Goal: Information Seeking & Learning: Find specific fact

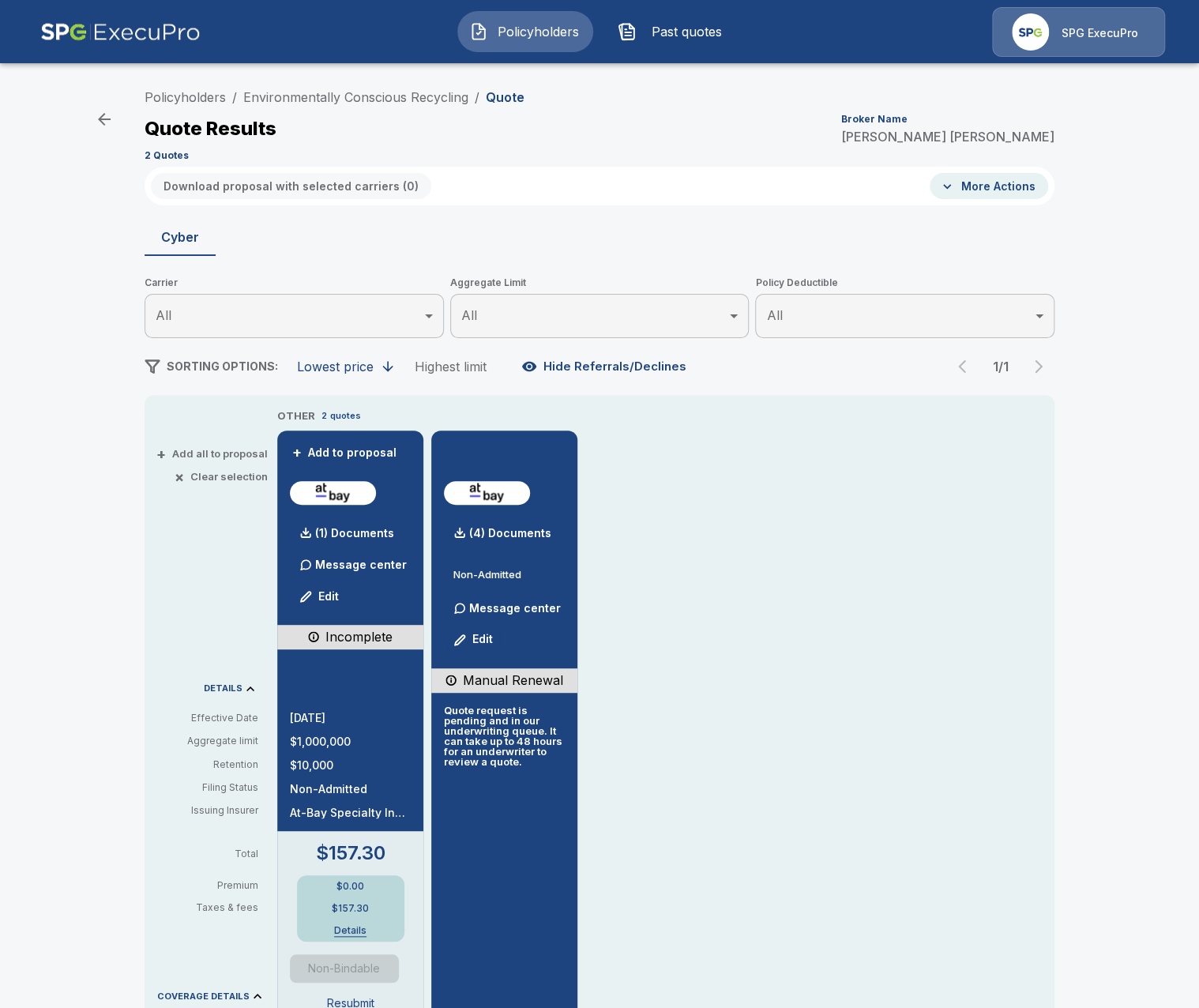
click at [596, 103] on div "Policyholders / Environmentally Conscious Recycling / Quote Quote Results Broke…" at bounding box center [599, 123] width 910 height 85
click at [687, 135] on div "Quote Results Broker Name Tricia Dietz" at bounding box center [599, 128] width 910 height 28
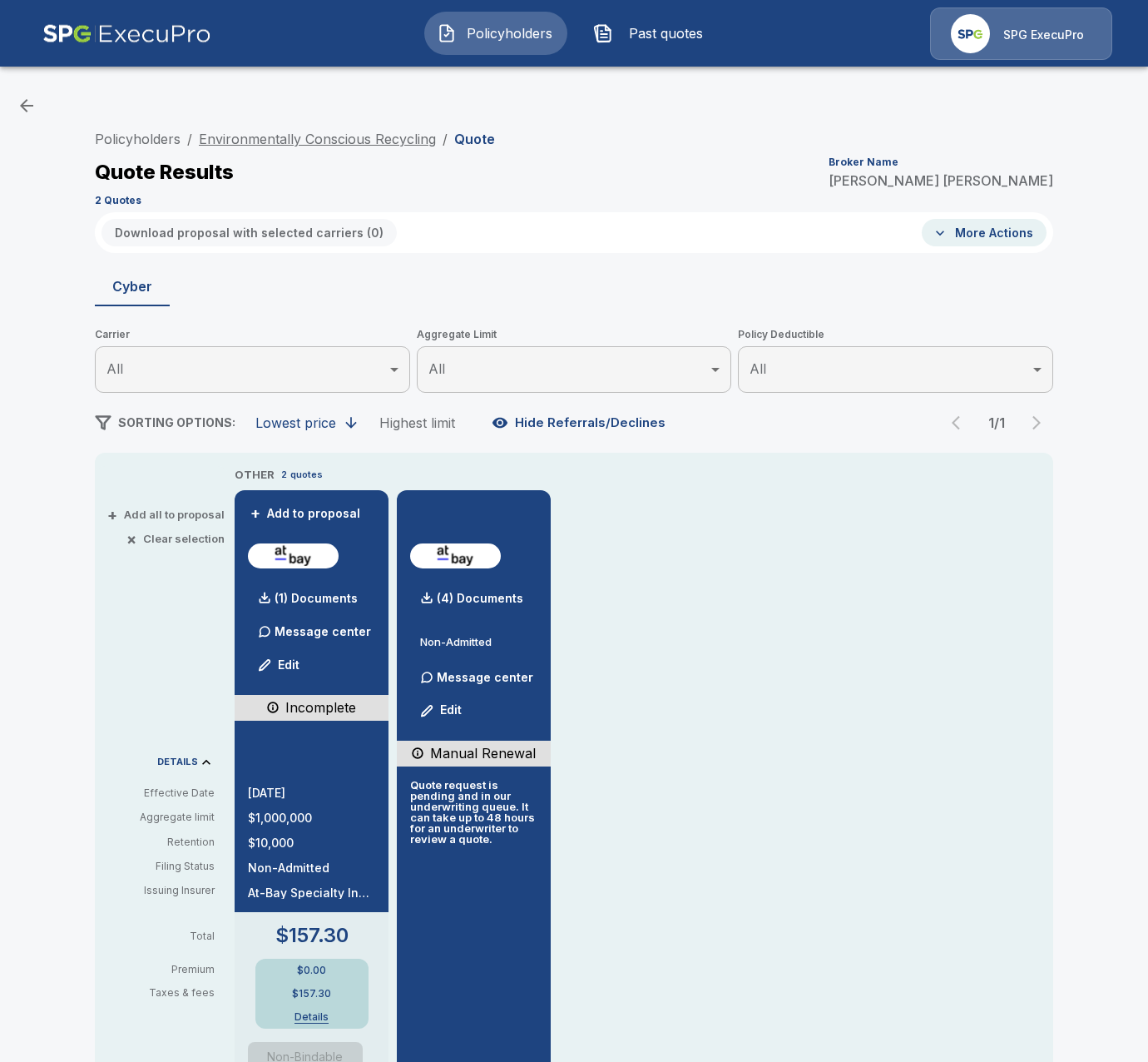
click at [330, 143] on link "Environmentally Conscious Recycling" at bounding box center [318, 139] width 237 height 17
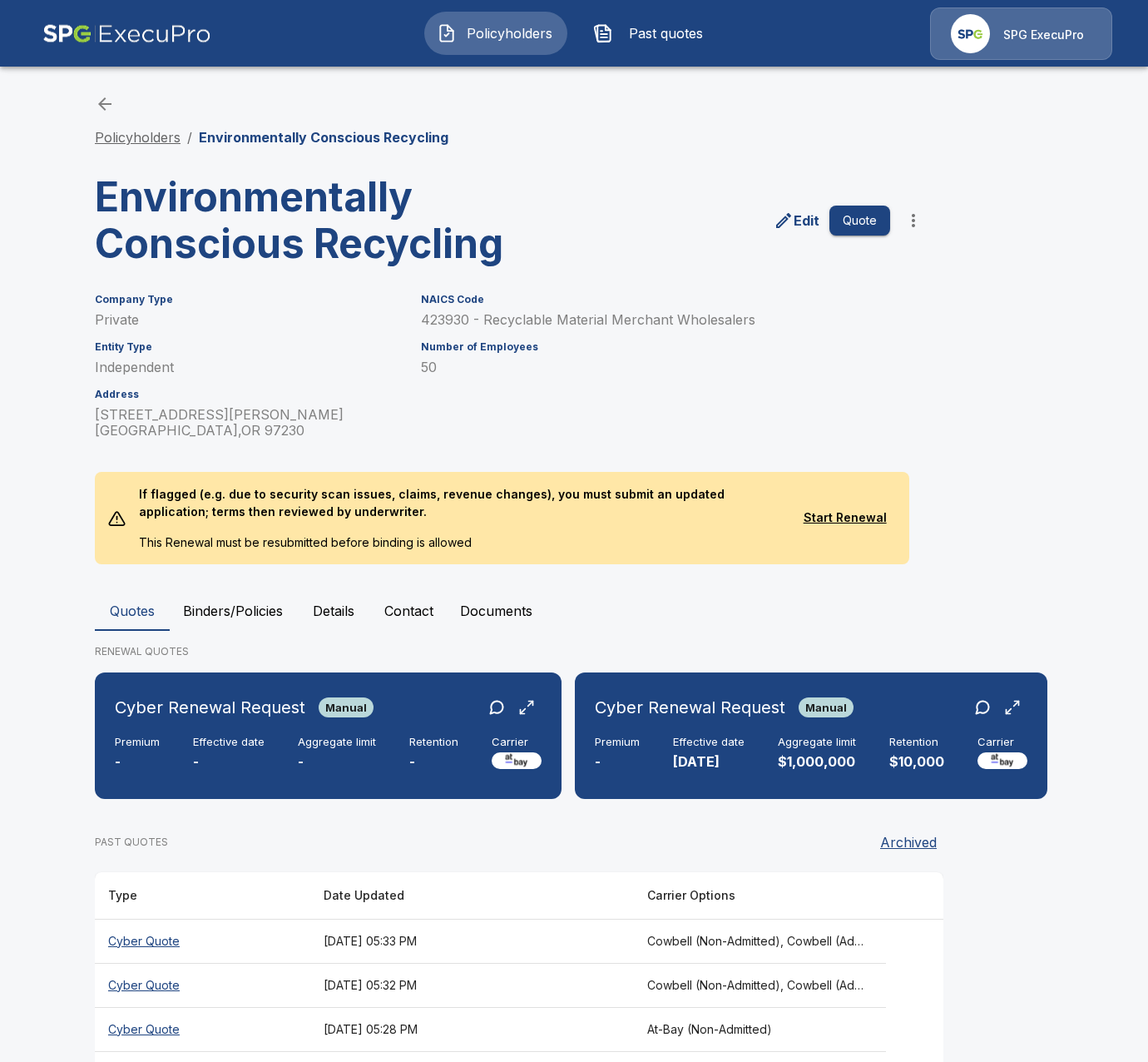
click at [100, 138] on link "Policyholders" at bounding box center [137, 137] width 85 height 17
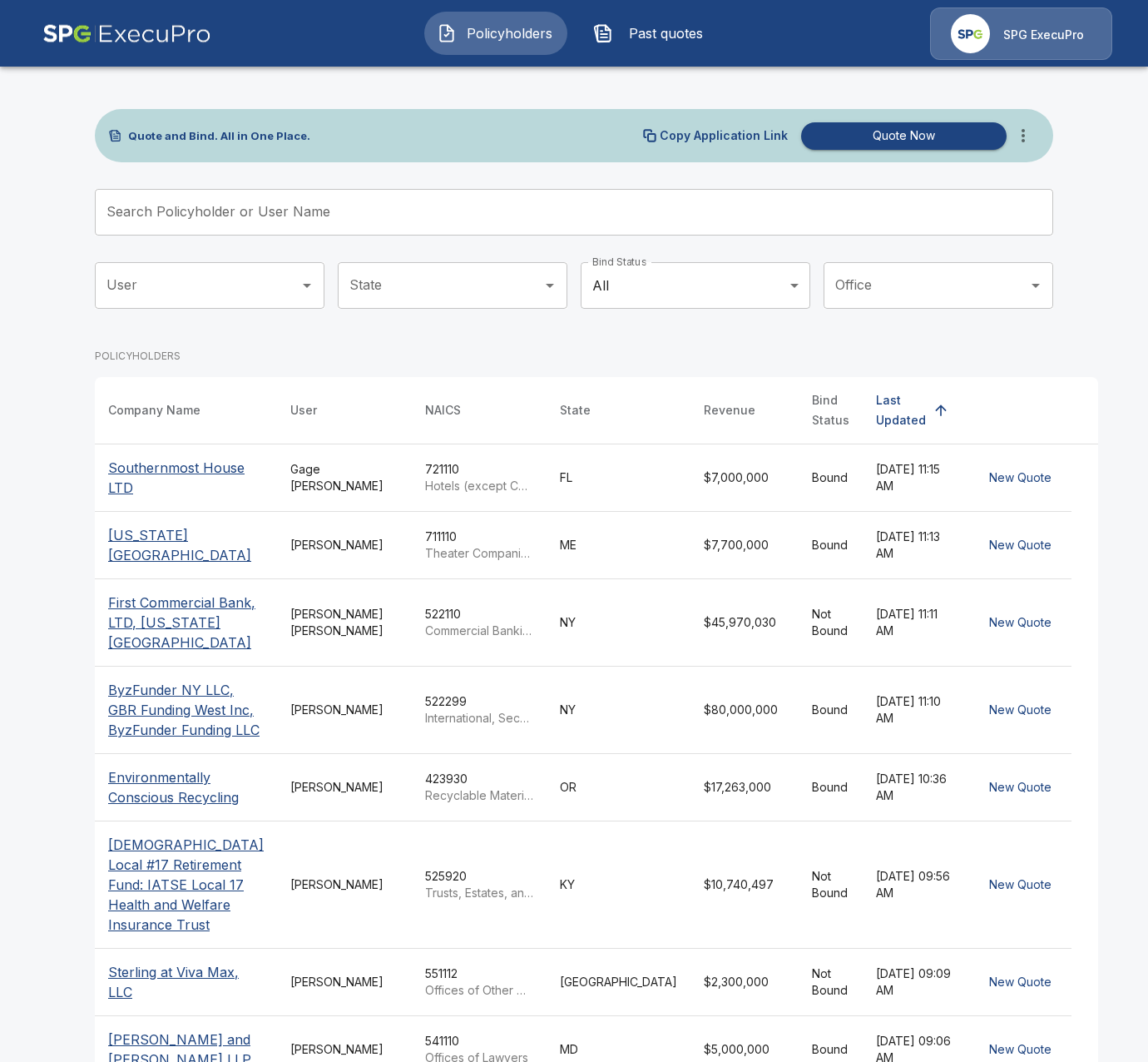
click at [735, 334] on div "User User State State Bind Status All *** Bind Status Office Office" at bounding box center [574, 298] width 958 height 73
click at [391, 286] on input "State" at bounding box center [440, 285] width 190 height 32
click at [774, 337] on div "POLICYHOLDERS" at bounding box center [596, 356] width 1003 height 42
click at [783, 340] on div "POLICYHOLDERS" at bounding box center [596, 356] width 1003 height 42
click at [655, 49] on button "Past quotes" at bounding box center [652, 33] width 143 height 44
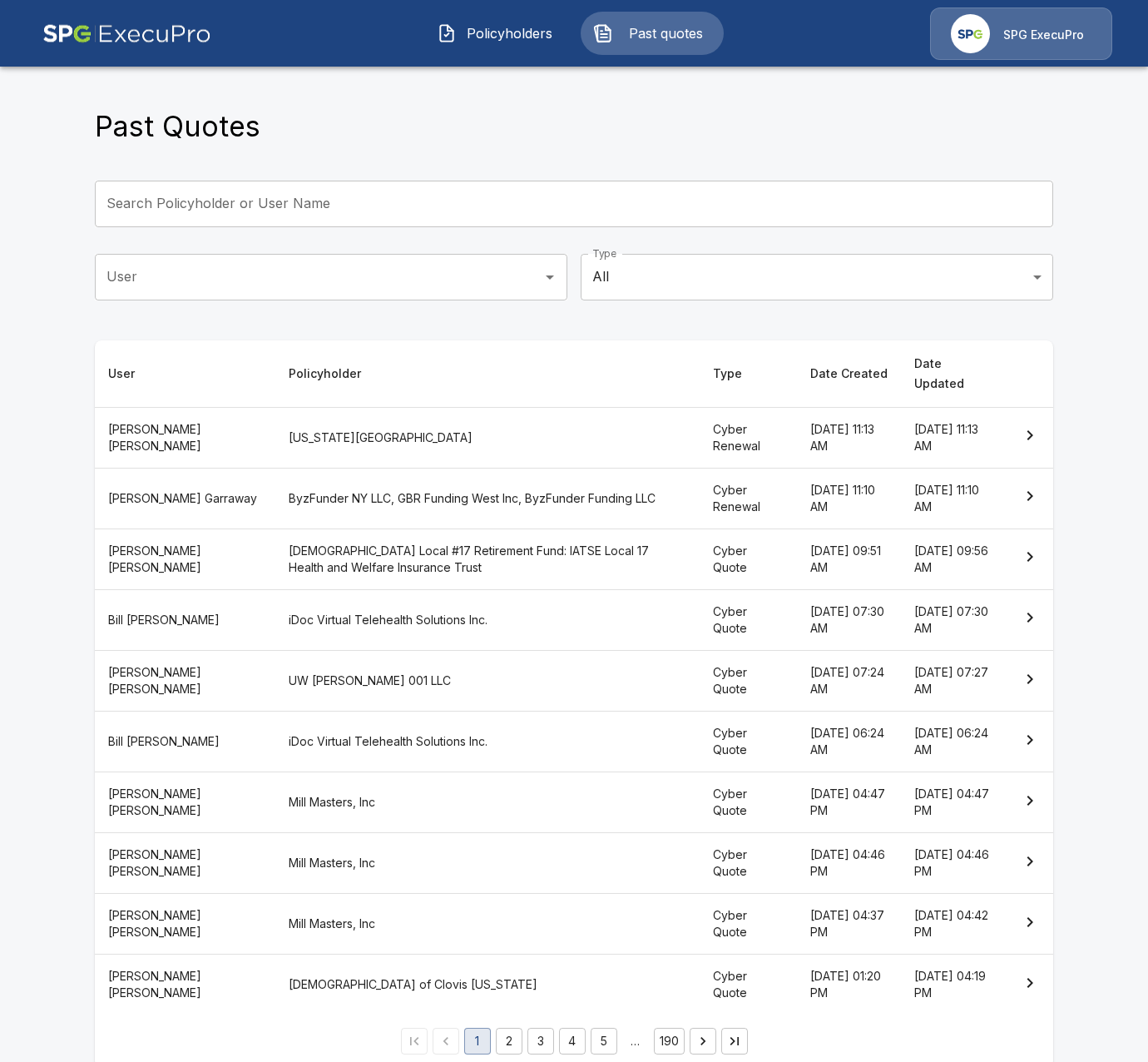
click at [823, 267] on body "Policyholders Past quotes SPG ExecuPro Past Quotes Search Policyholder or User …" at bounding box center [574, 544] width 1148 height 1088
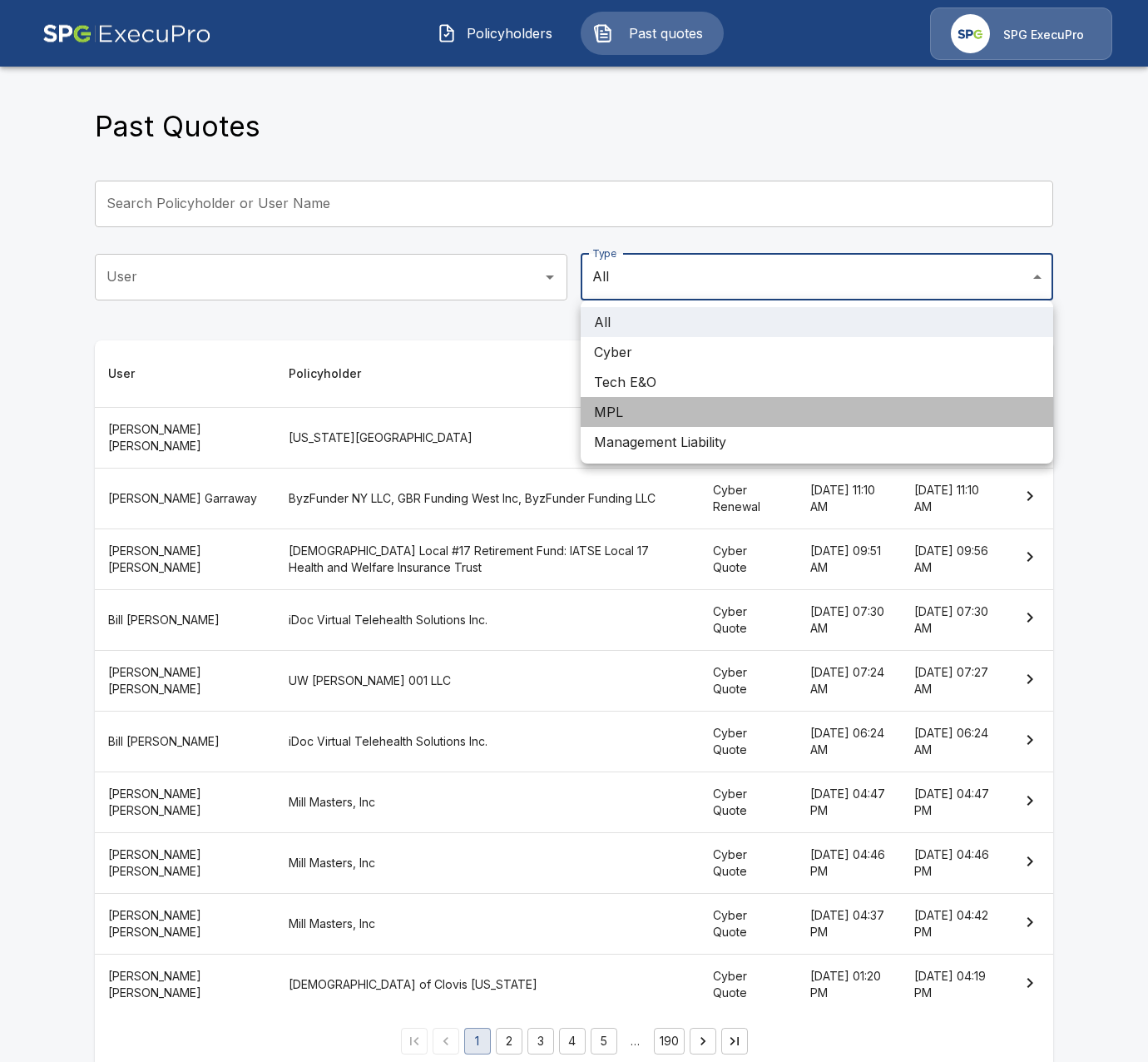
click at [779, 423] on li "MPL" at bounding box center [817, 411] width 473 height 30
type input "***"
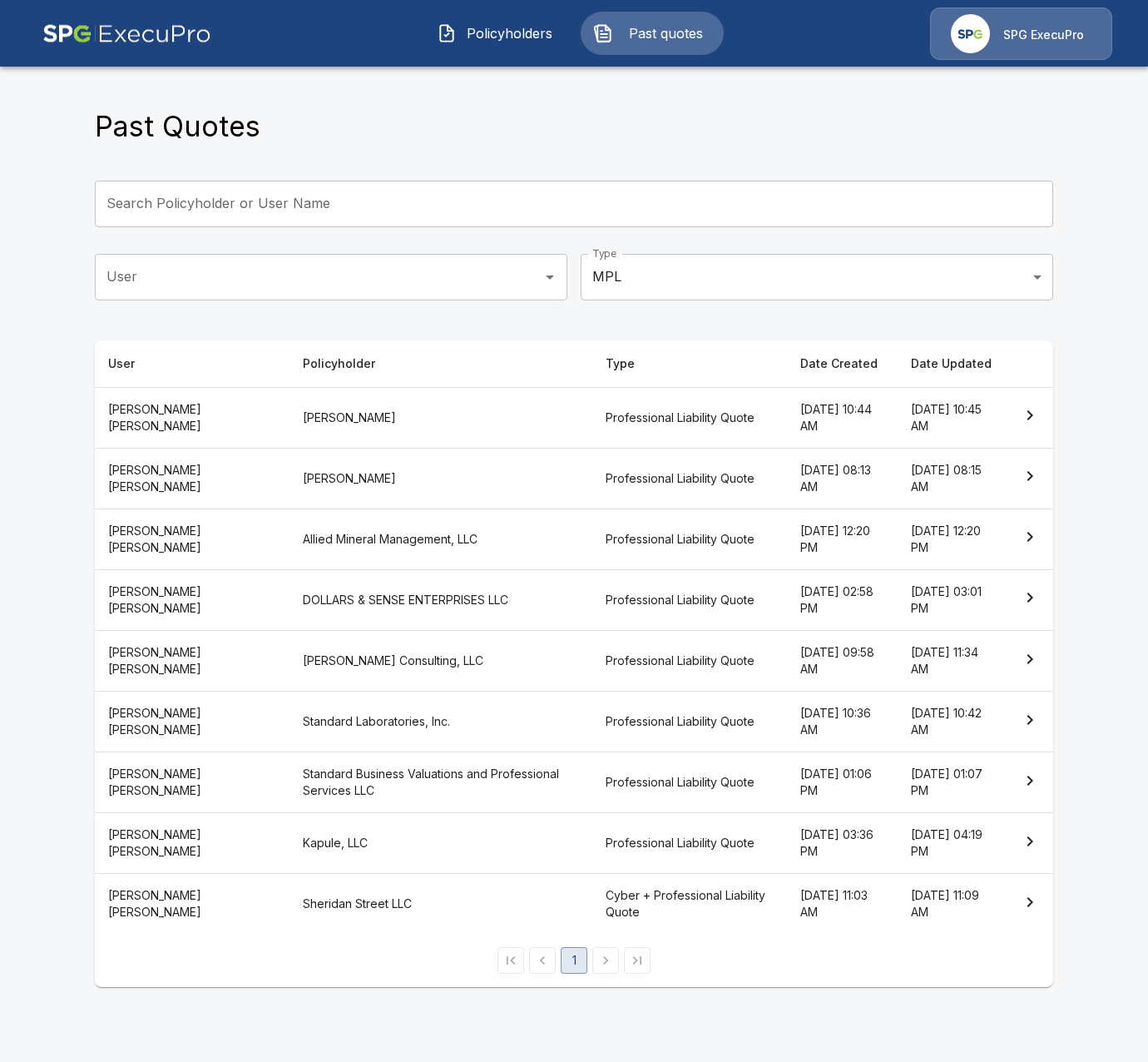
click at [509, 1006] on html "Policyholders Past quotes SPG ExecuPro Past Quotes Search Policyholder or User …" at bounding box center [574, 503] width 1148 height 1006
click at [592, 412] on th "Professional Liability Quote" at bounding box center [689, 418] width 195 height 61
click at [411, 433] on th "Jeremy A. Schreiber" at bounding box center [441, 418] width 304 height 61
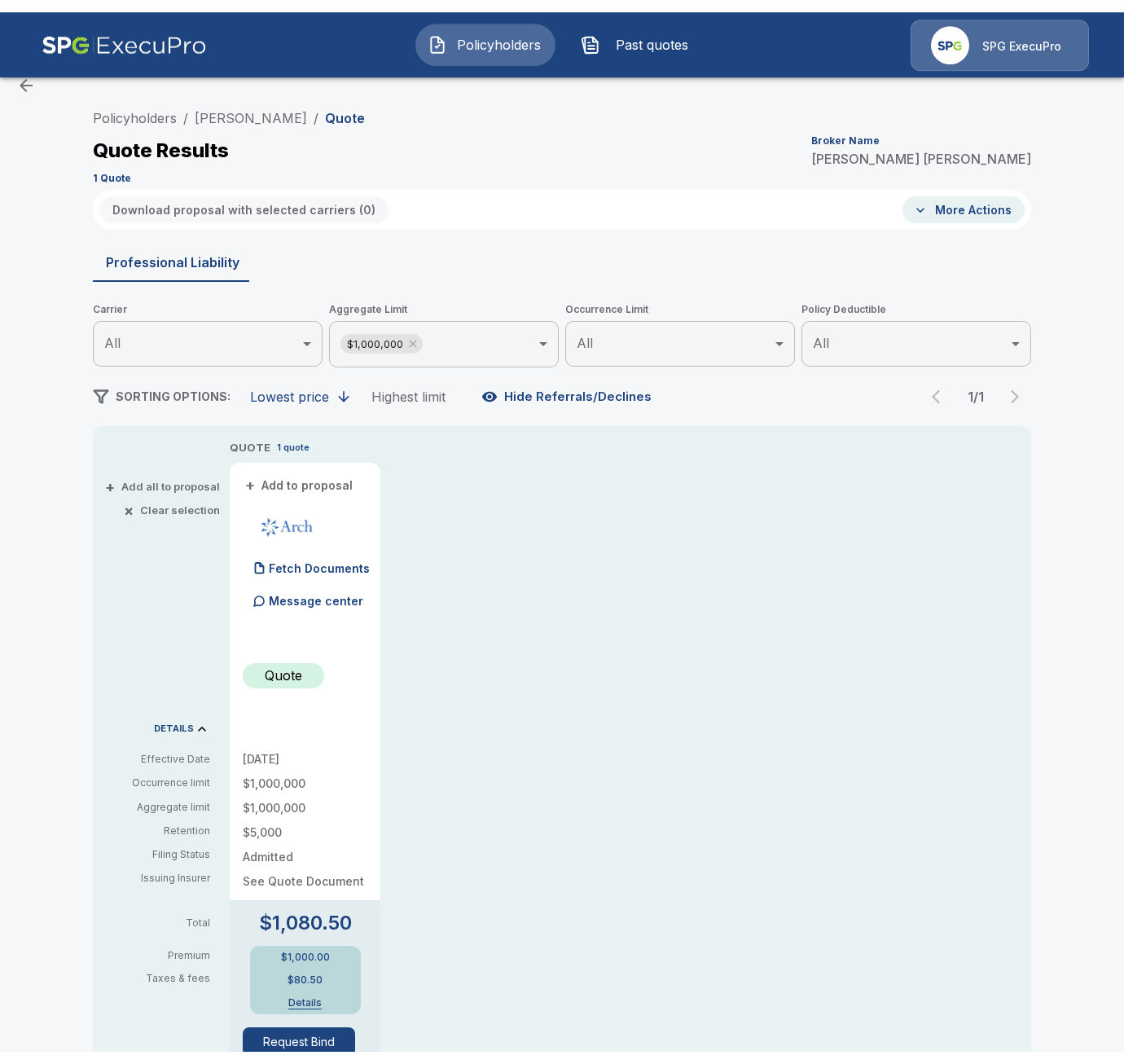
scroll to position [29, 0]
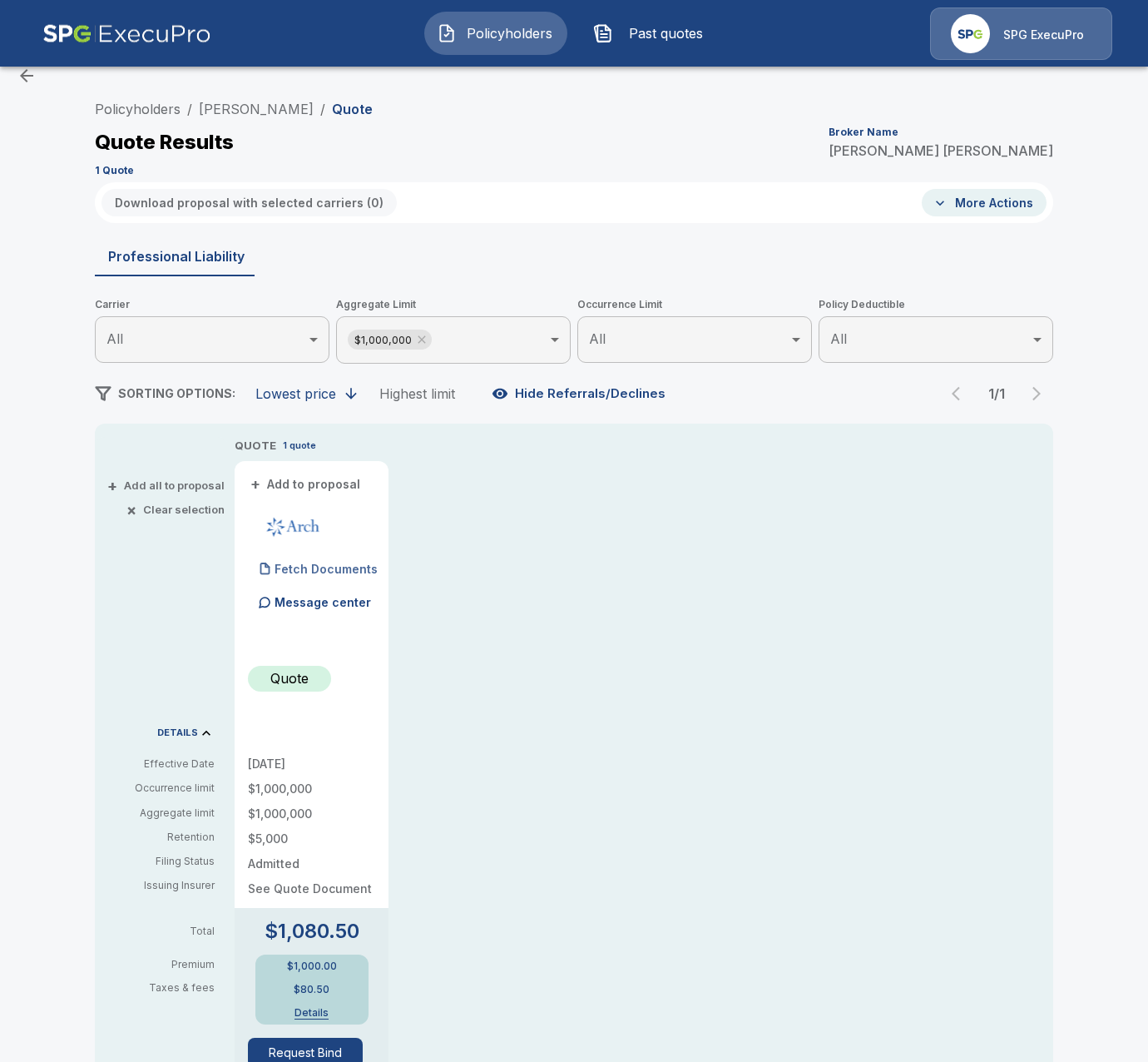
click at [324, 568] on p "Fetch Documents" at bounding box center [325, 569] width 103 height 12
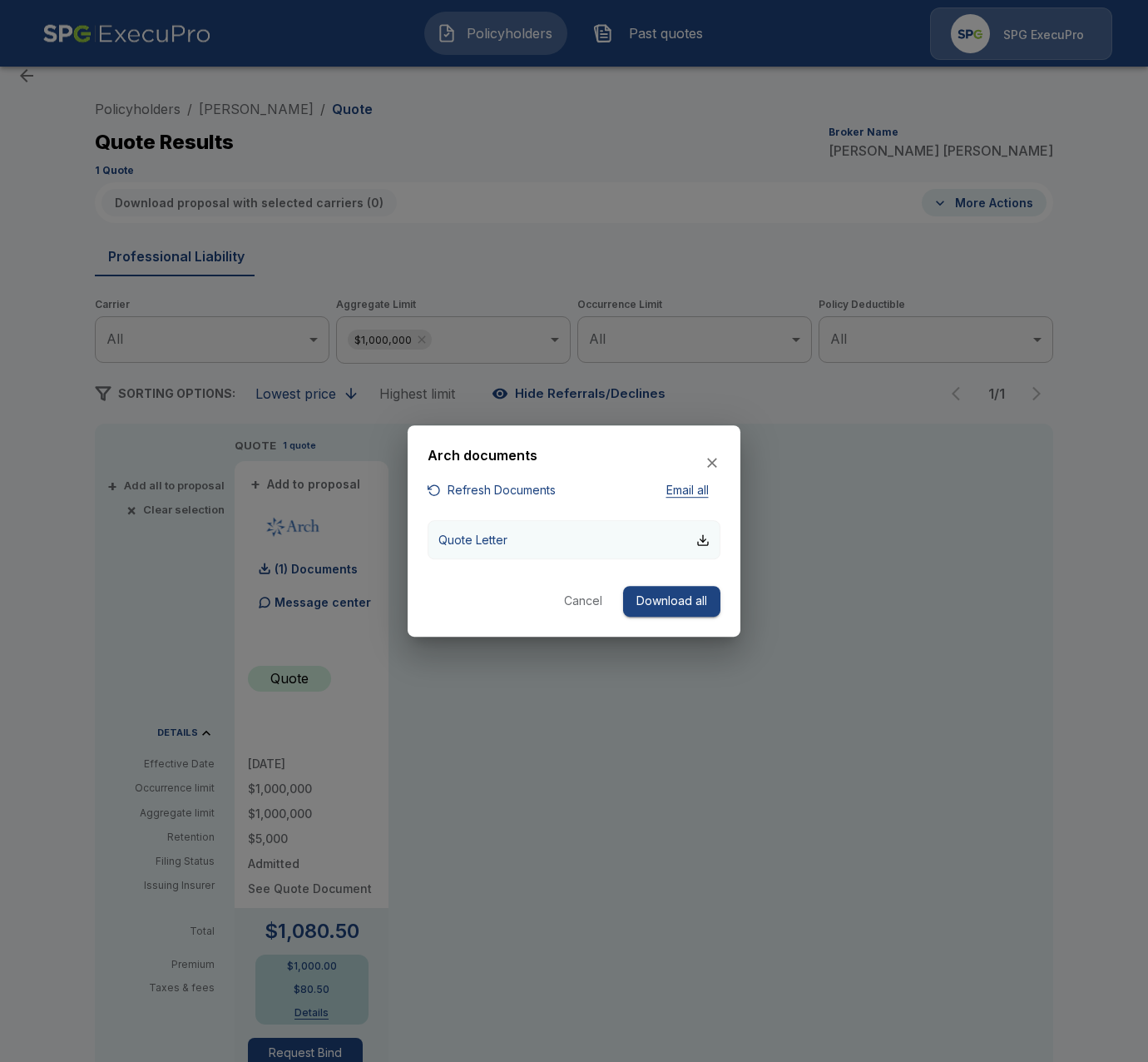
click at [650, 537] on button "Quote Letter" at bounding box center [574, 539] width 293 height 39
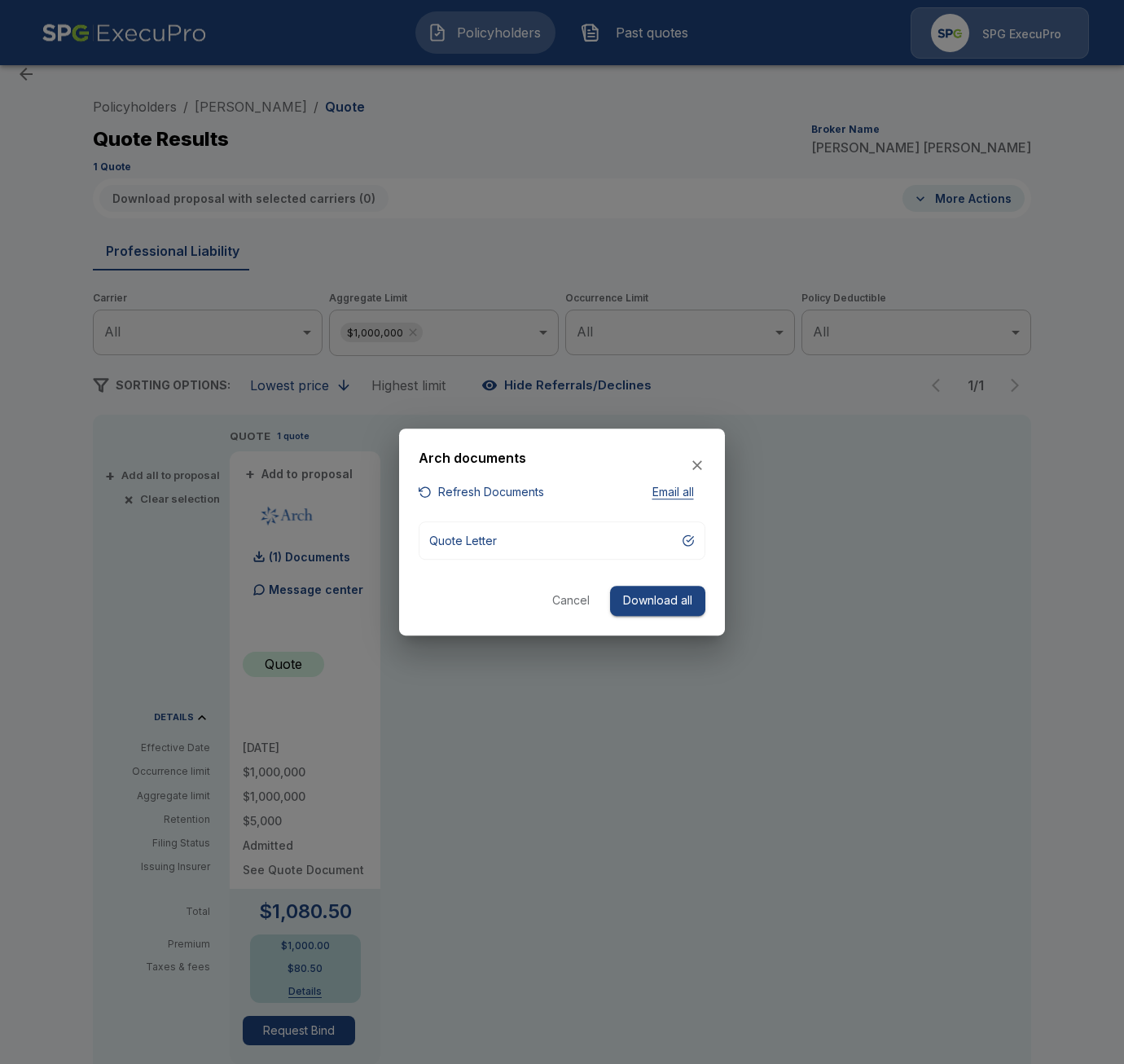
click at [569, 746] on div at bounding box center [562, 532] width 1124 height 1064
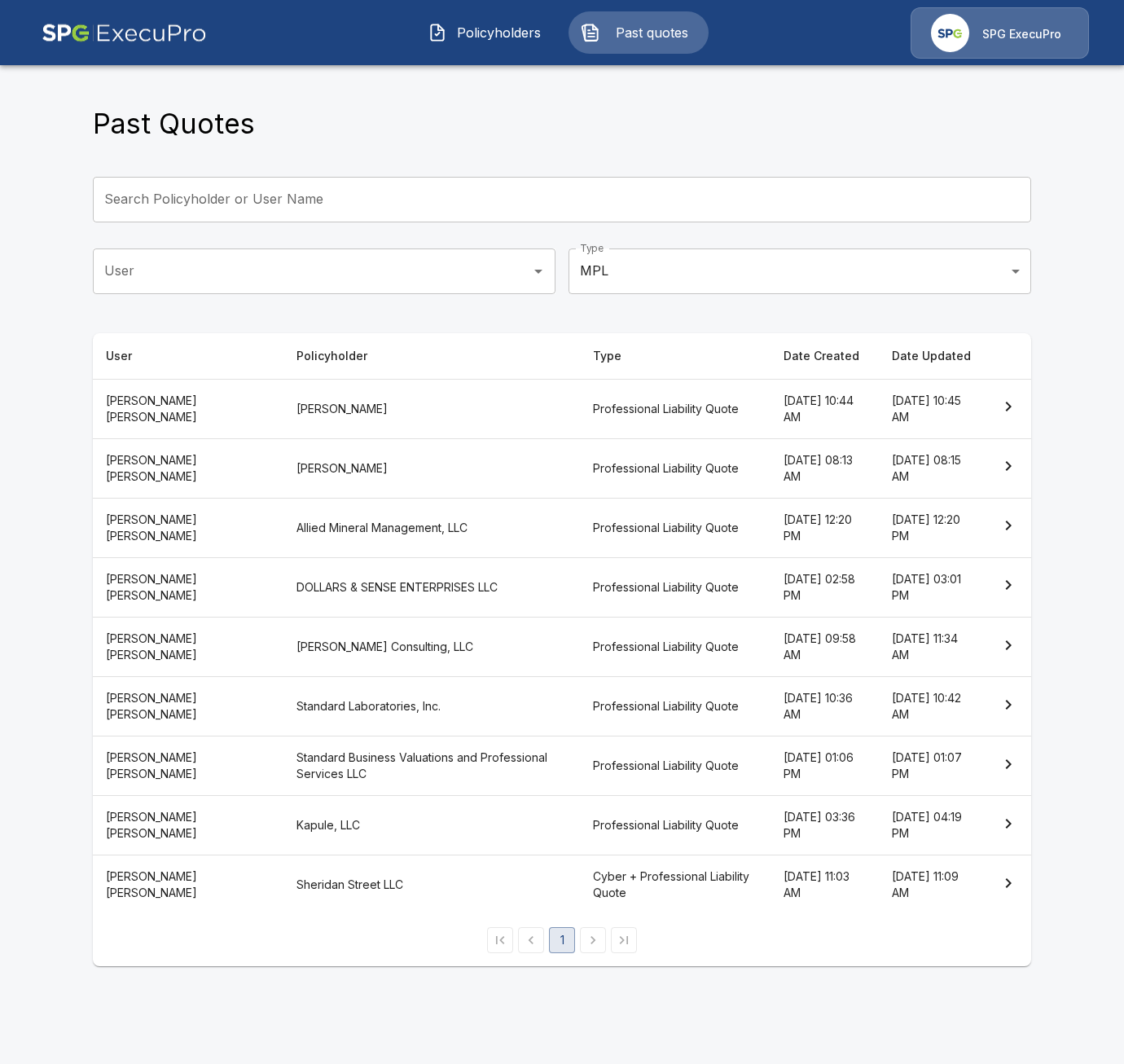
click at [433, 526] on th "Allied Mineral Management, LLC" at bounding box center [432, 528] width 298 height 60
click at [458, 655] on th "Anthony Bellotte Consulting, LLC" at bounding box center [432, 648] width 298 height 60
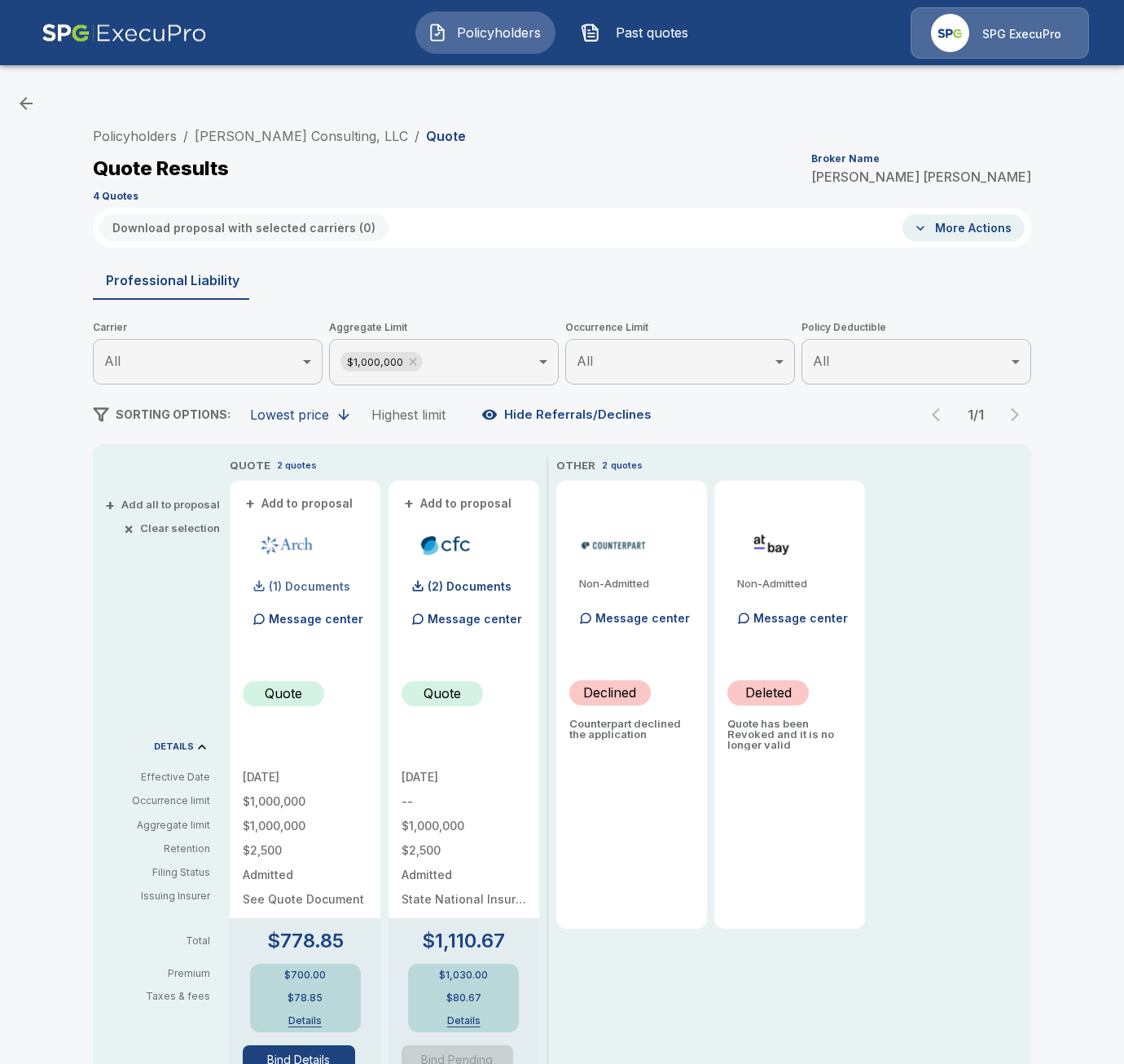
click at [313, 589] on p "(1) Documents" at bounding box center [309, 586] width 82 height 12
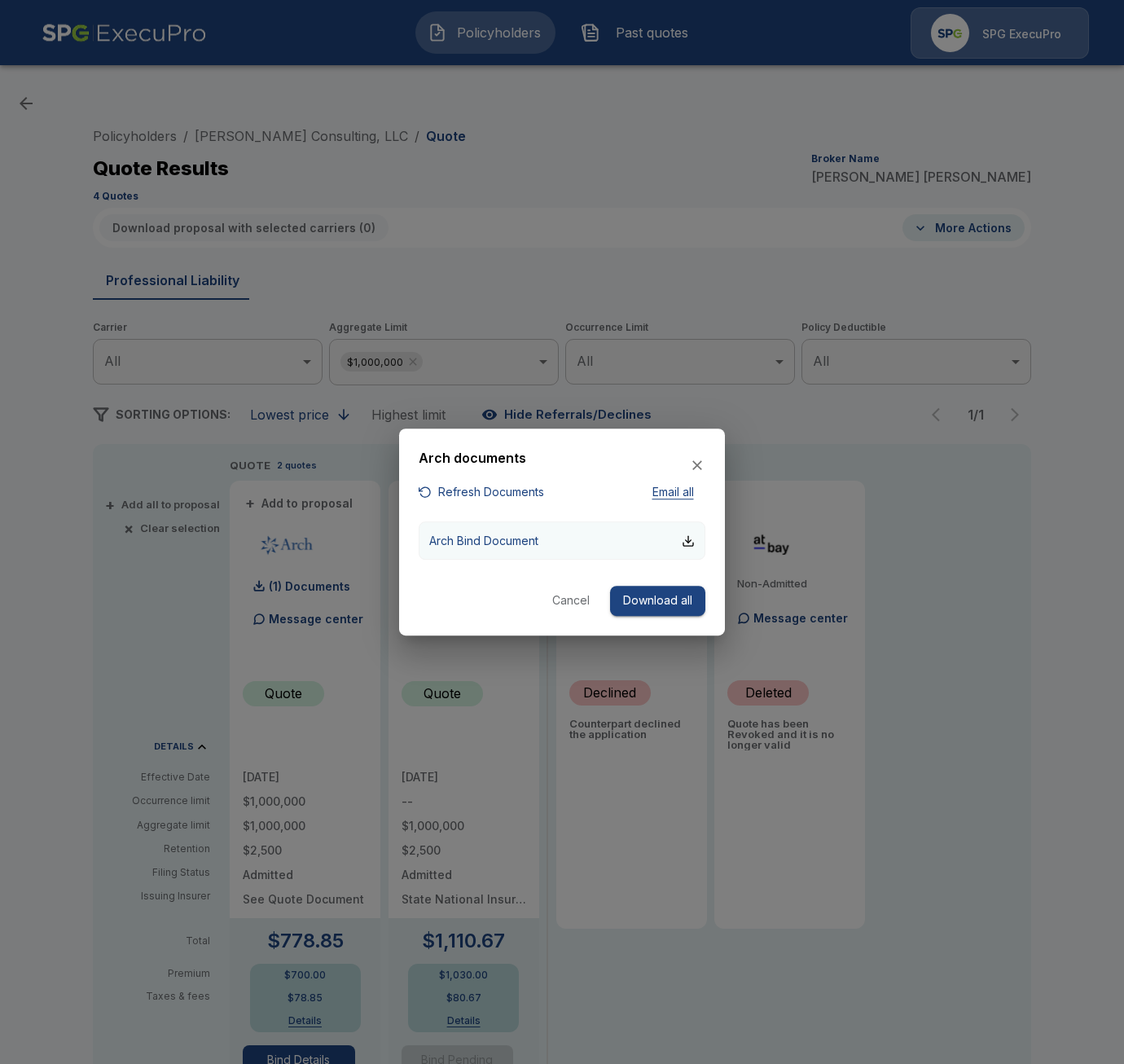
click at [555, 534] on button "Arch Bind Document" at bounding box center [562, 541] width 287 height 38
click at [126, 620] on div at bounding box center [562, 532] width 1124 height 1064
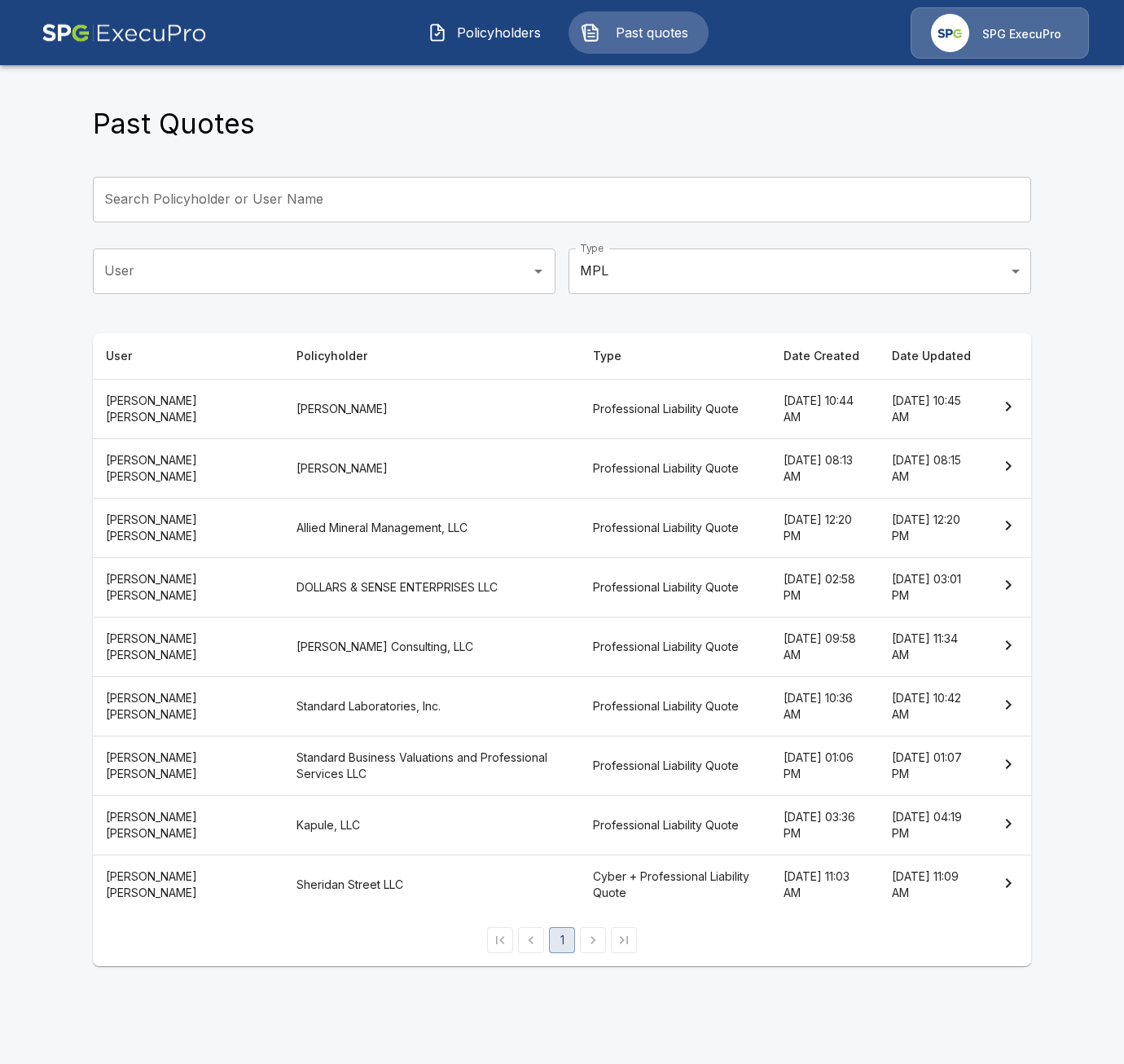
click at [445, 643] on th "Anthony Bellotte Consulting, LLC" at bounding box center [432, 648] width 298 height 60
click at [383, 700] on th "Standard Laboratories, Inc." at bounding box center [432, 707] width 298 height 60
click at [403, 749] on th "Standard Business Valuations and Professional Services LLC" at bounding box center [432, 766] width 298 height 60
click at [373, 825] on th "Kapule, LLC" at bounding box center [432, 825] width 298 height 60
click at [430, 761] on th "Standard Business Valuations and Professional Services LLC" at bounding box center [432, 766] width 298 height 60
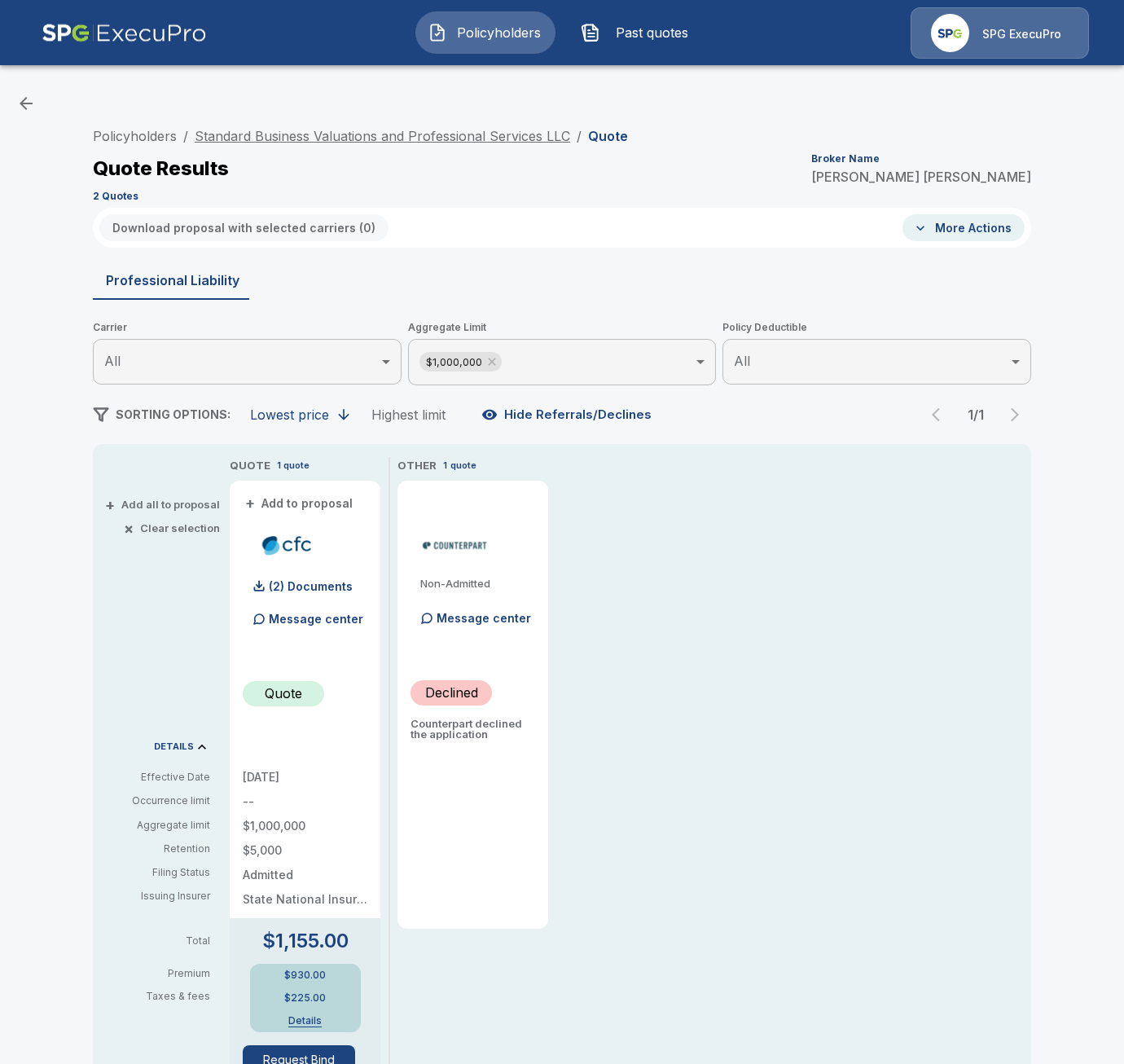
click at [371, 132] on link "Standard Business Valuations and Professional Services LLC" at bounding box center [383, 136] width 376 height 16
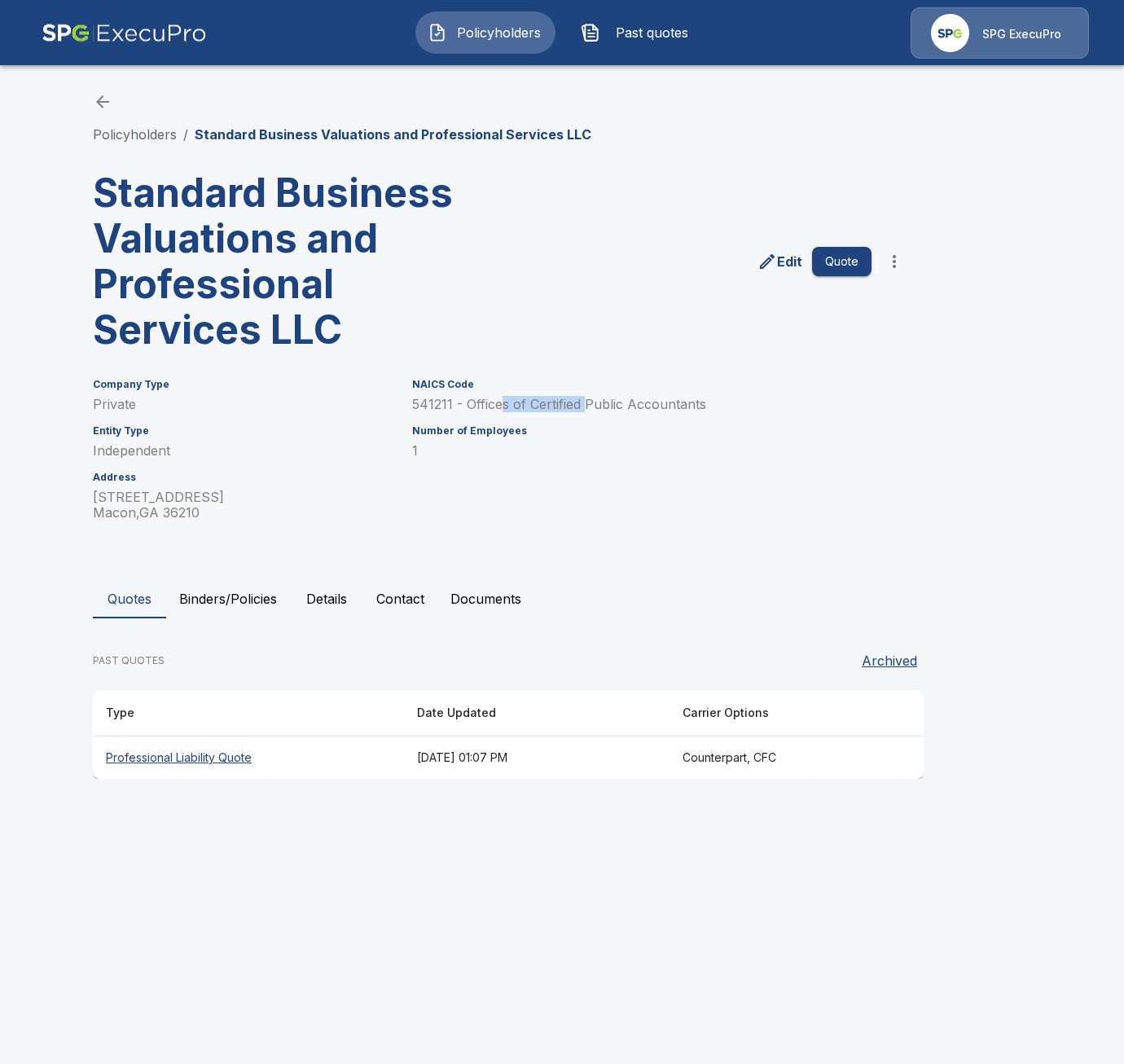
drag, startPoint x: 503, startPoint y: 409, endPoint x: 621, endPoint y: 406, distance: 118.0
click at [588, 409] on p "541211 - Offices of Certified Public Accountants" at bounding box center [641, 404] width 459 height 15
drag, startPoint x: 627, startPoint y: 406, endPoint x: 644, endPoint y: 406, distance: 17.0
click at [628, 406] on p "541211 - Offices of Certified Public Accountants" at bounding box center [641, 404] width 459 height 15
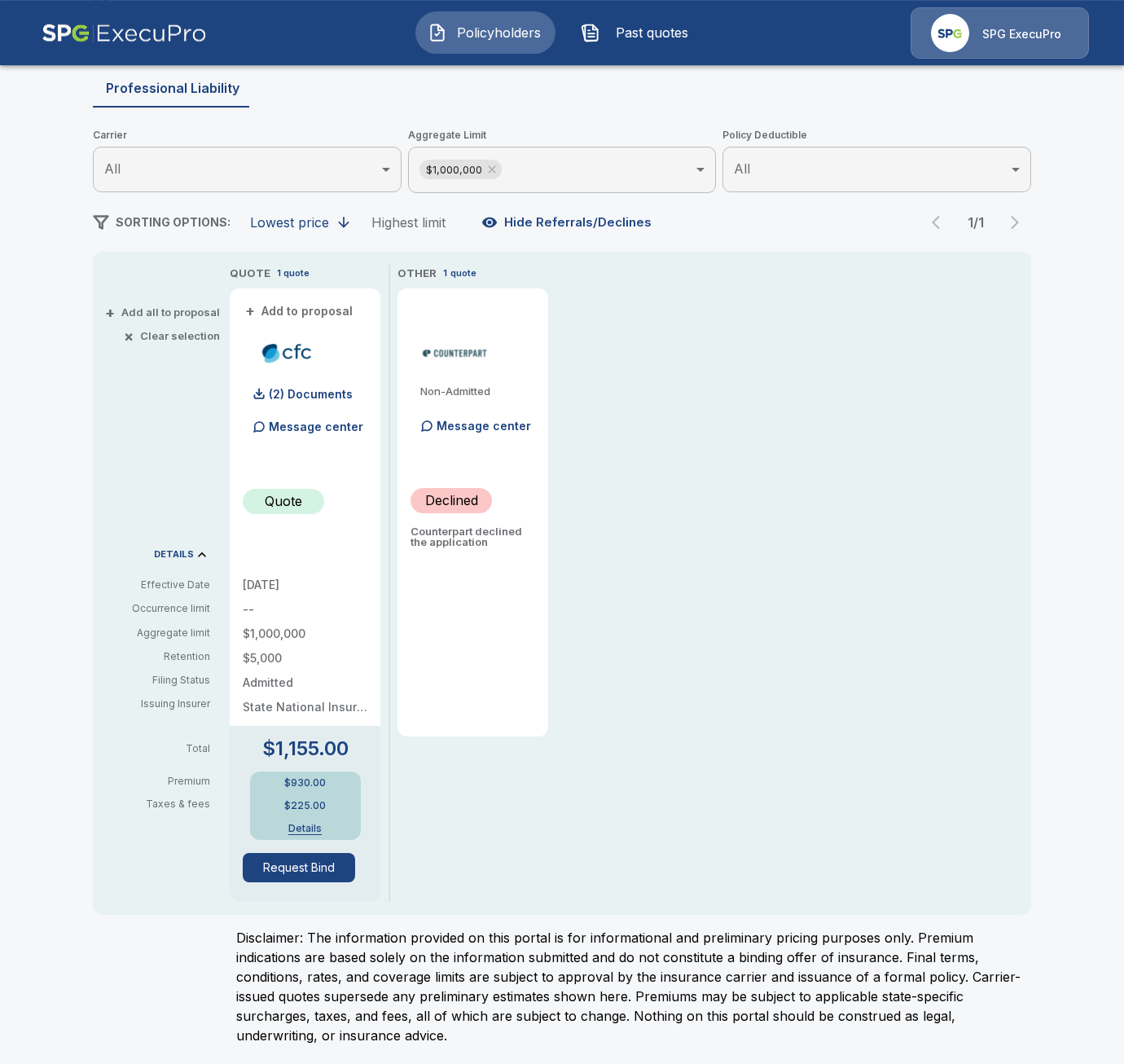
scroll to position [192, 0]
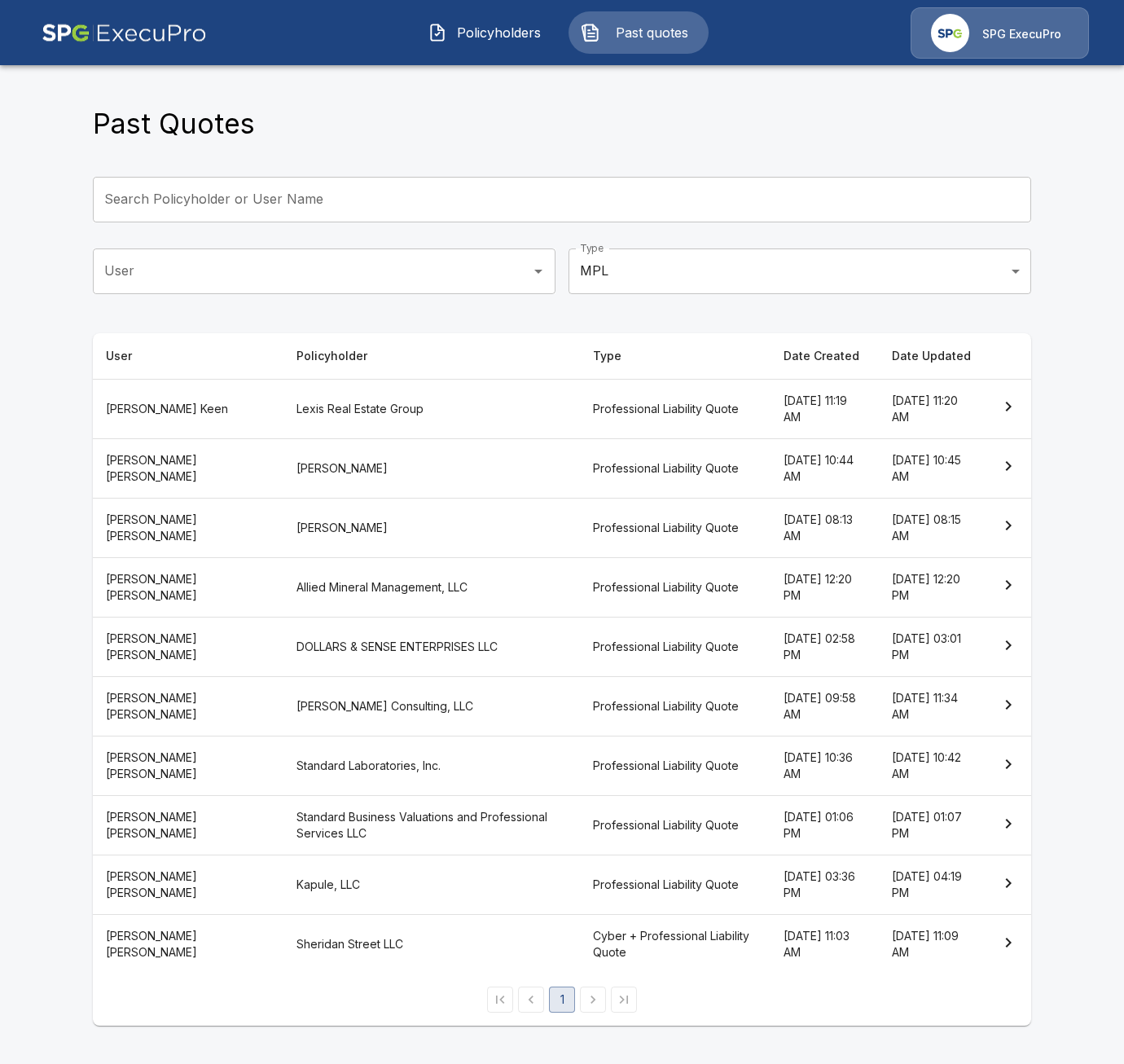
click at [354, 880] on th "Kapule, LLC" at bounding box center [432, 885] width 298 height 60
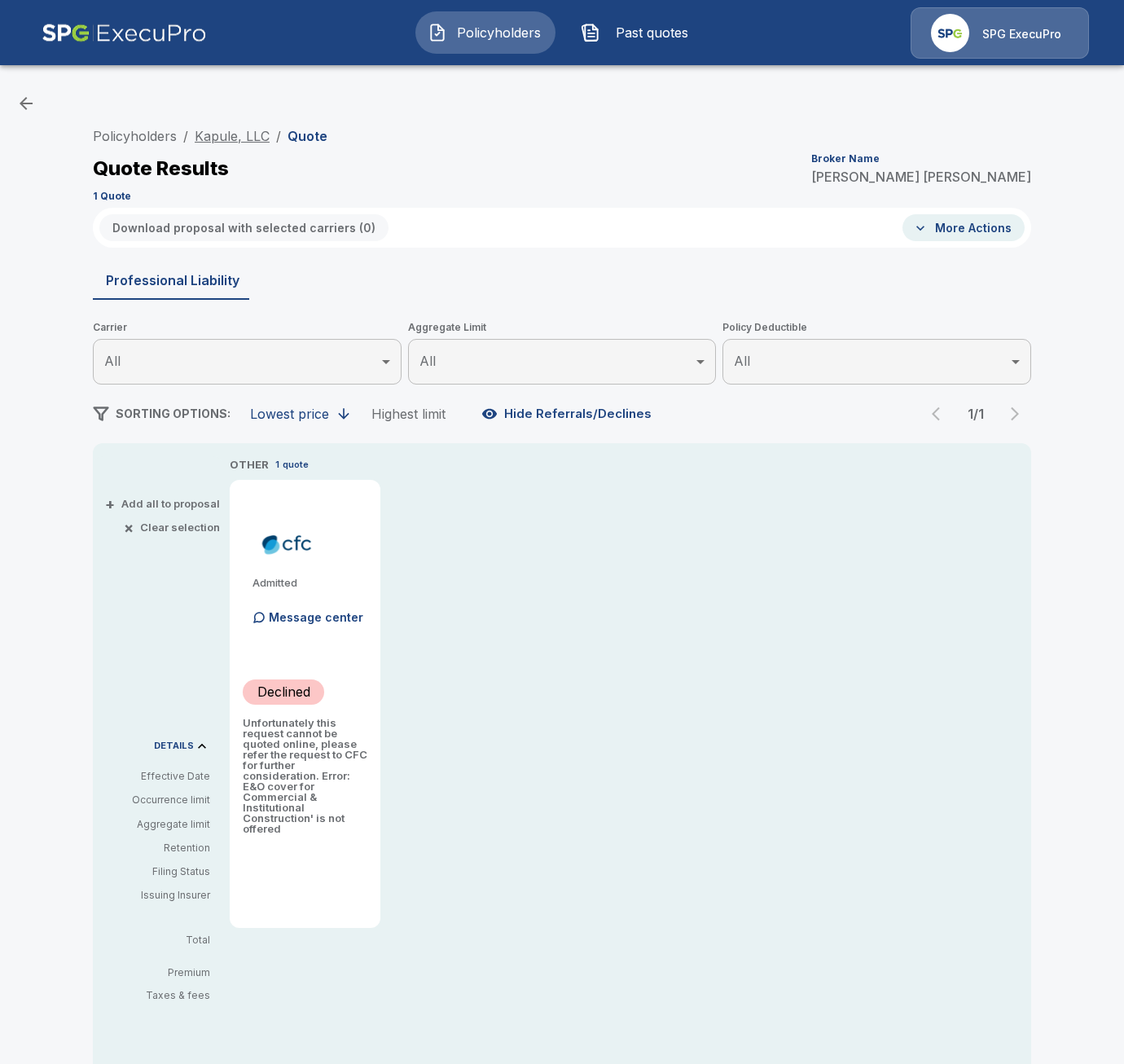
click at [213, 141] on link "Kapule, LLC" at bounding box center [232, 136] width 75 height 16
click at [237, 136] on link "Kapule, LLC" at bounding box center [232, 136] width 75 height 16
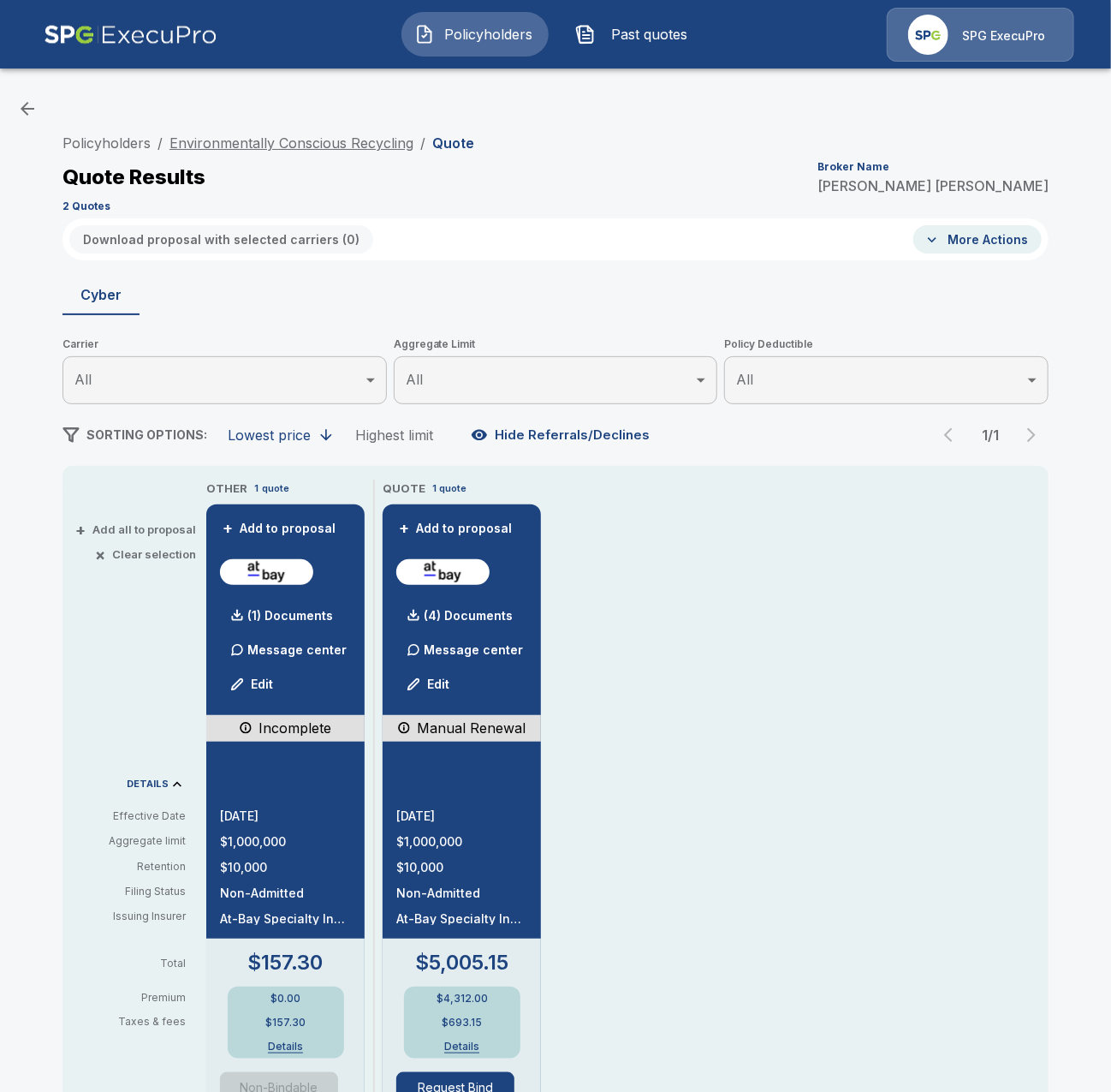
click at [344, 147] on link "Environmentally Conscious Recycling" at bounding box center [292, 143] width 244 height 17
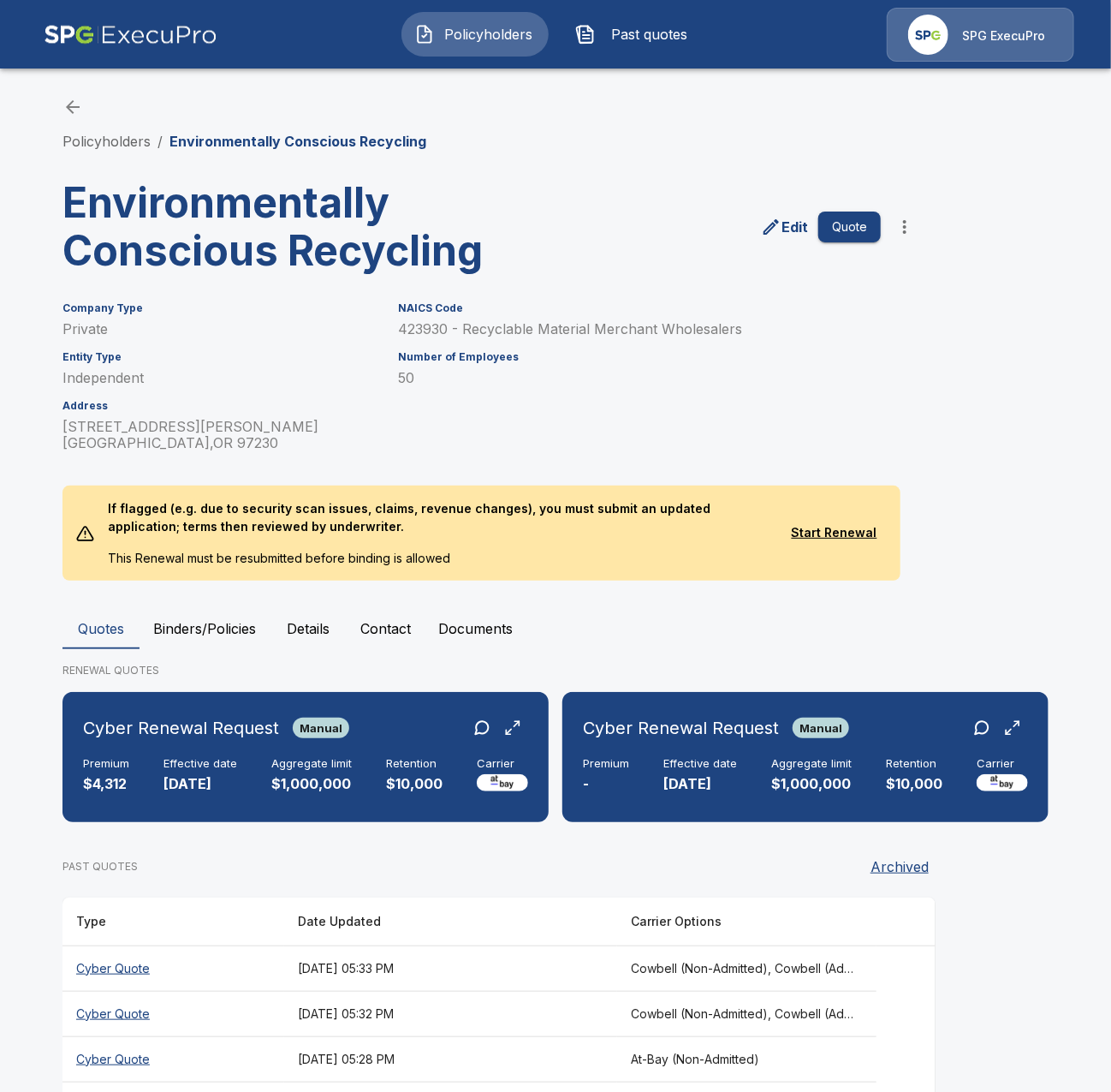
click at [371, 638] on button "Contact" at bounding box center [386, 628] width 78 height 41
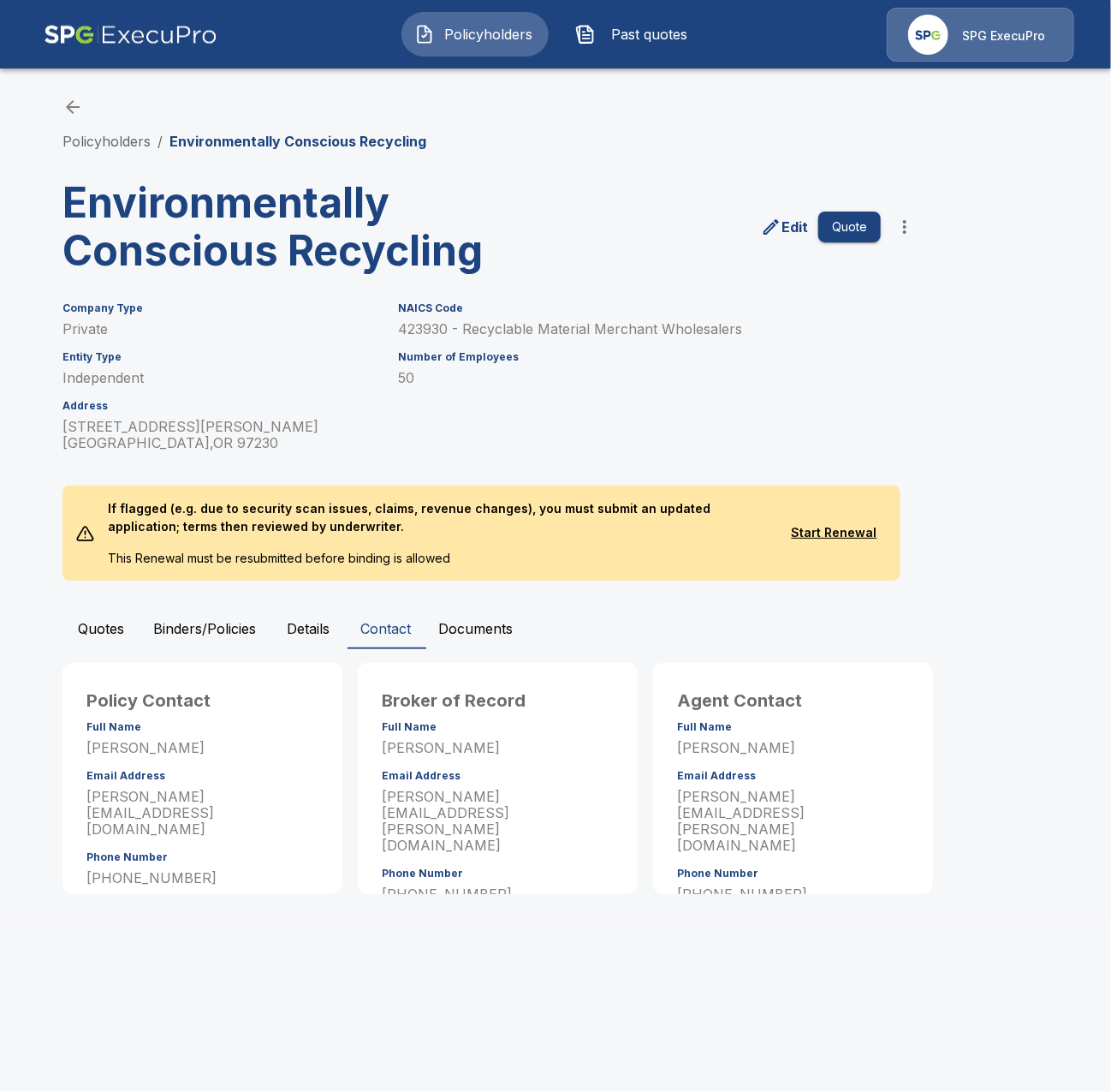
click at [310, 628] on button "Details" at bounding box center [308, 628] width 77 height 41
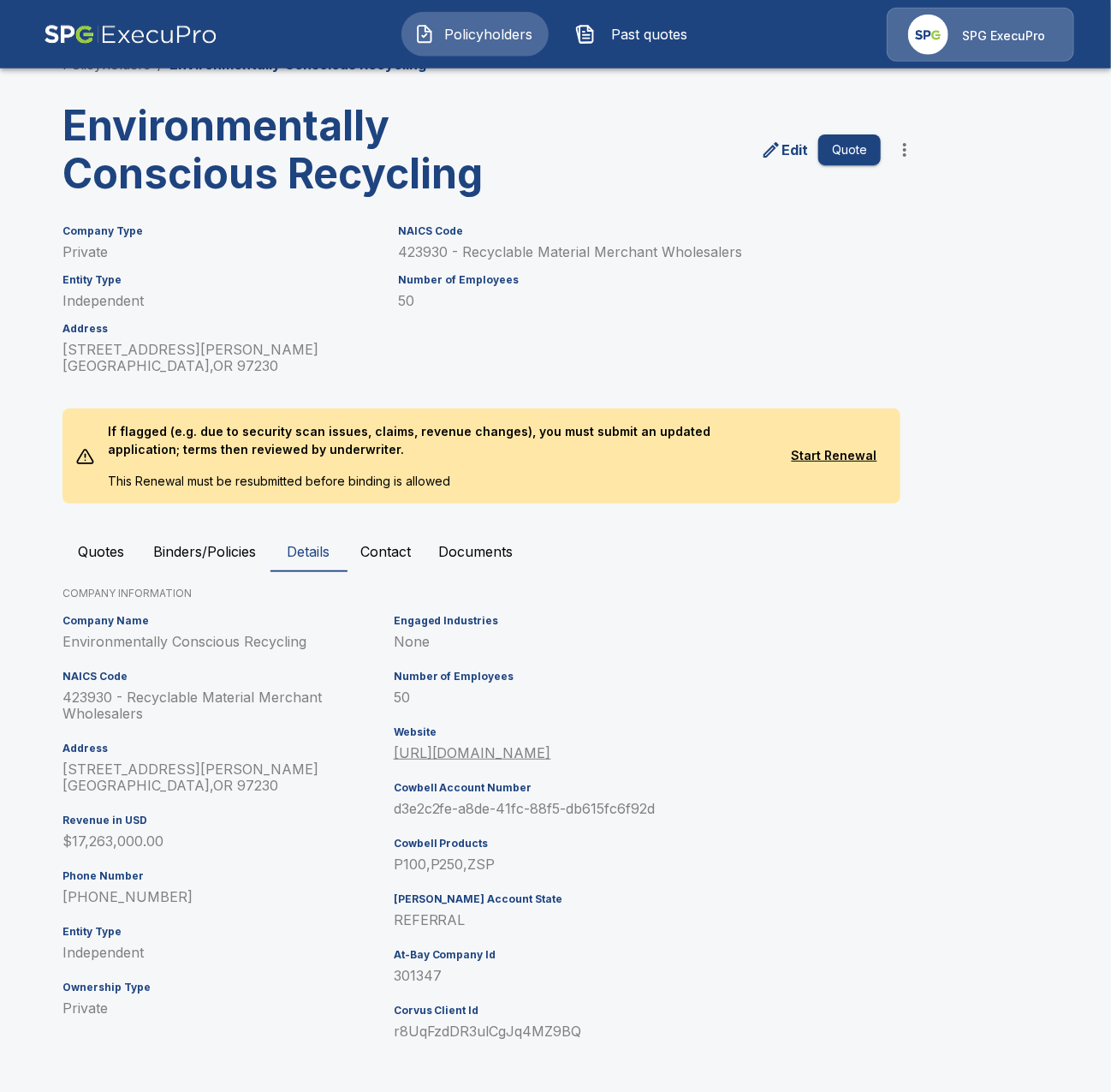
scroll to position [78, 0]
click at [423, 977] on p "301347" at bounding box center [597, 975] width 406 height 16
copy p "301347"
click at [102, 557] on button "Quotes" at bounding box center [101, 550] width 77 height 41
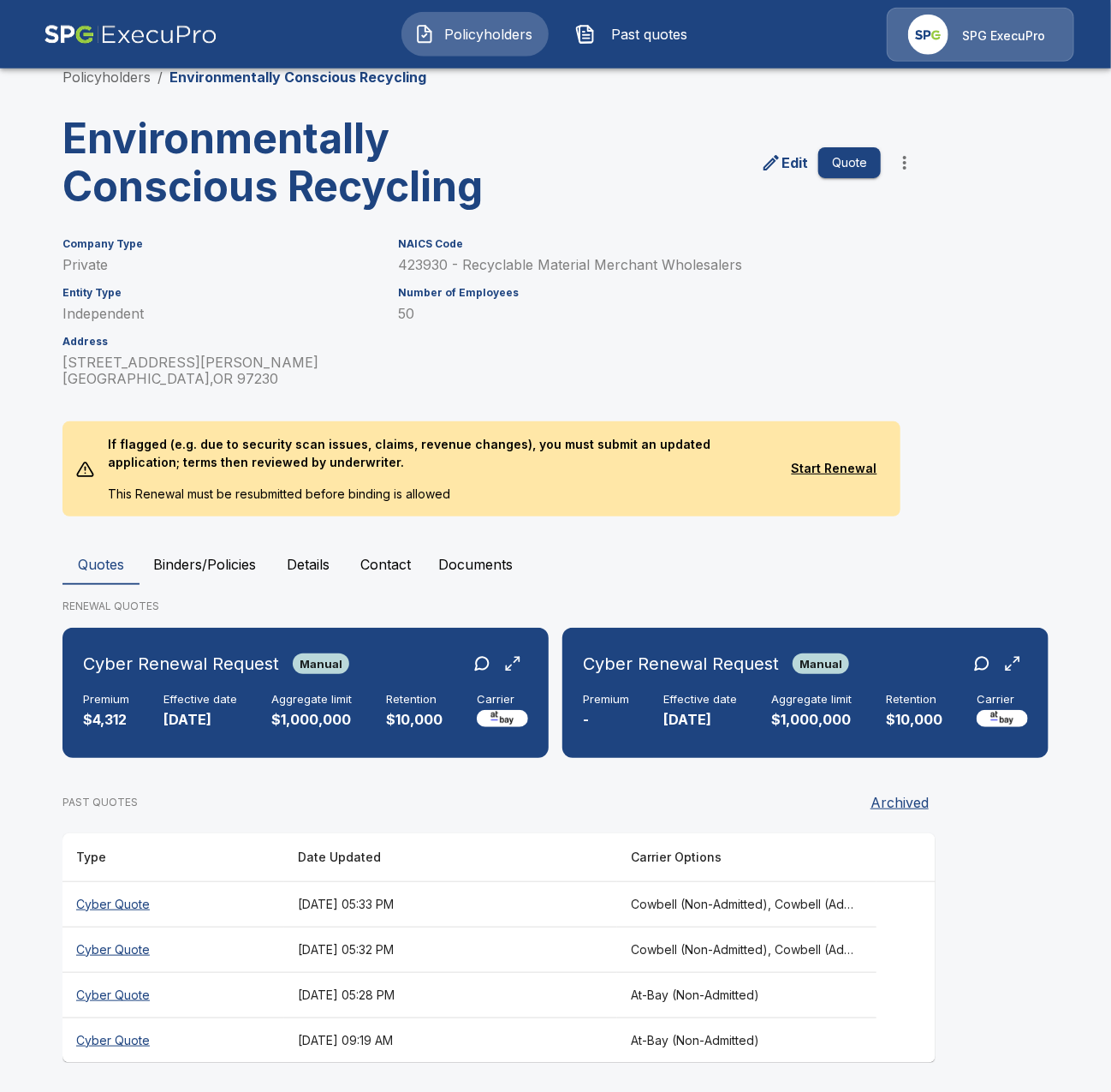
scroll to position [66, 0]
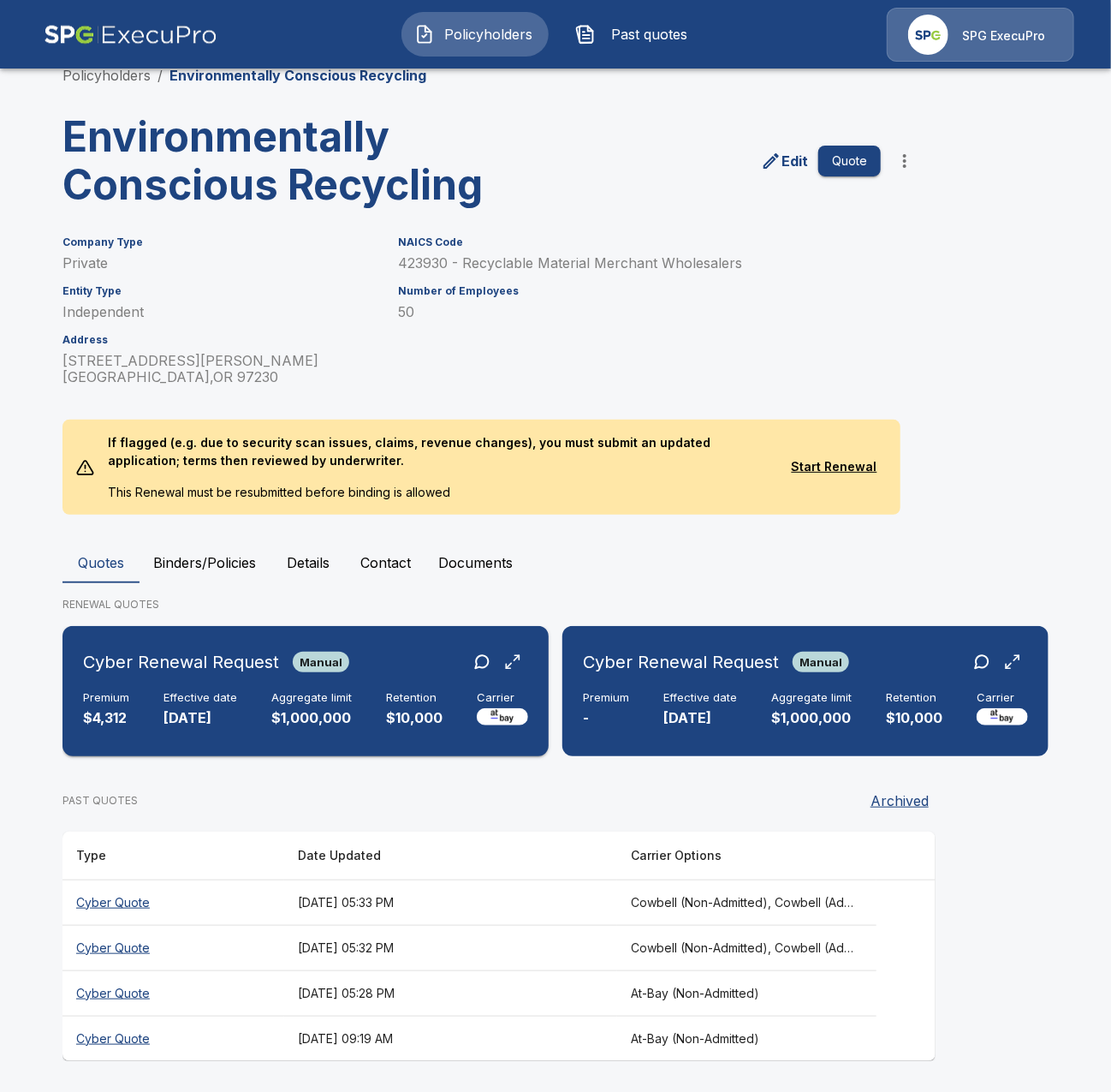
click at [102, 726] on p "$4,312" at bounding box center [106, 718] width 46 height 20
